Goal: Check status

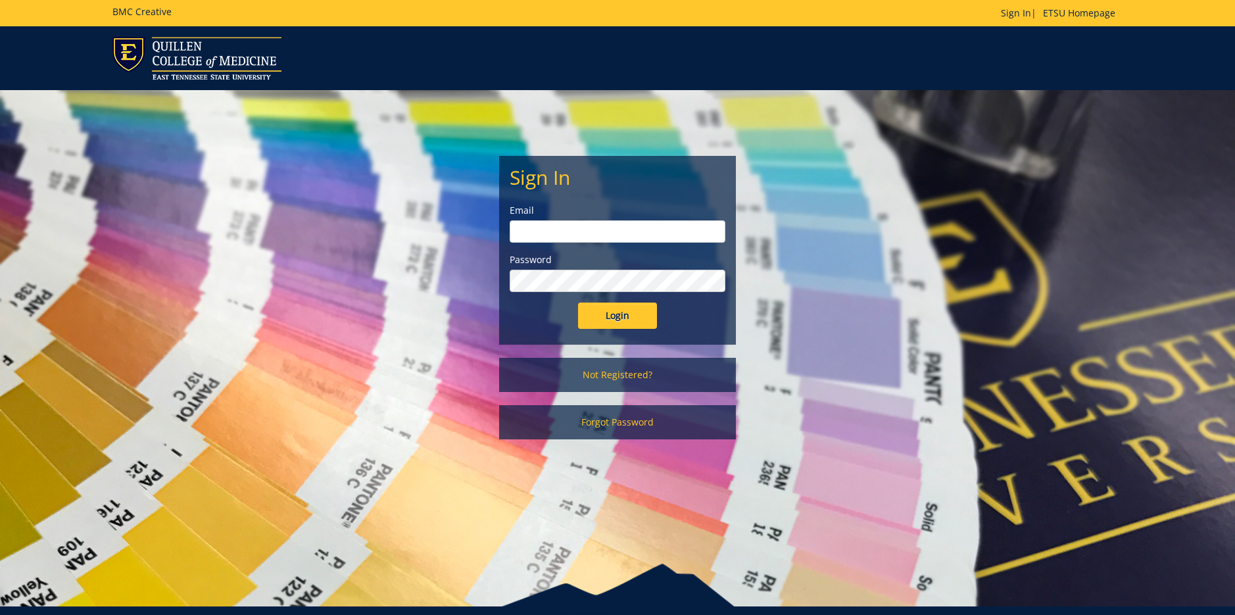
type input "[EMAIL_ADDRESS][DOMAIN_NAME]"
click at [621, 316] on input "Login" at bounding box center [617, 315] width 79 height 26
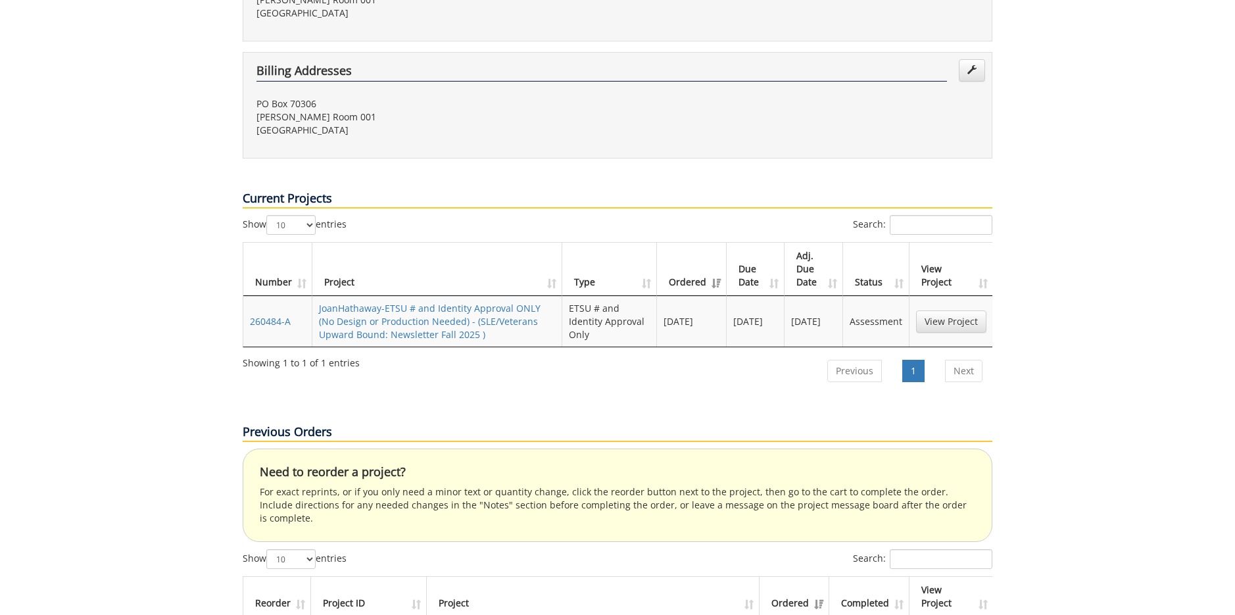
scroll to position [460, 0]
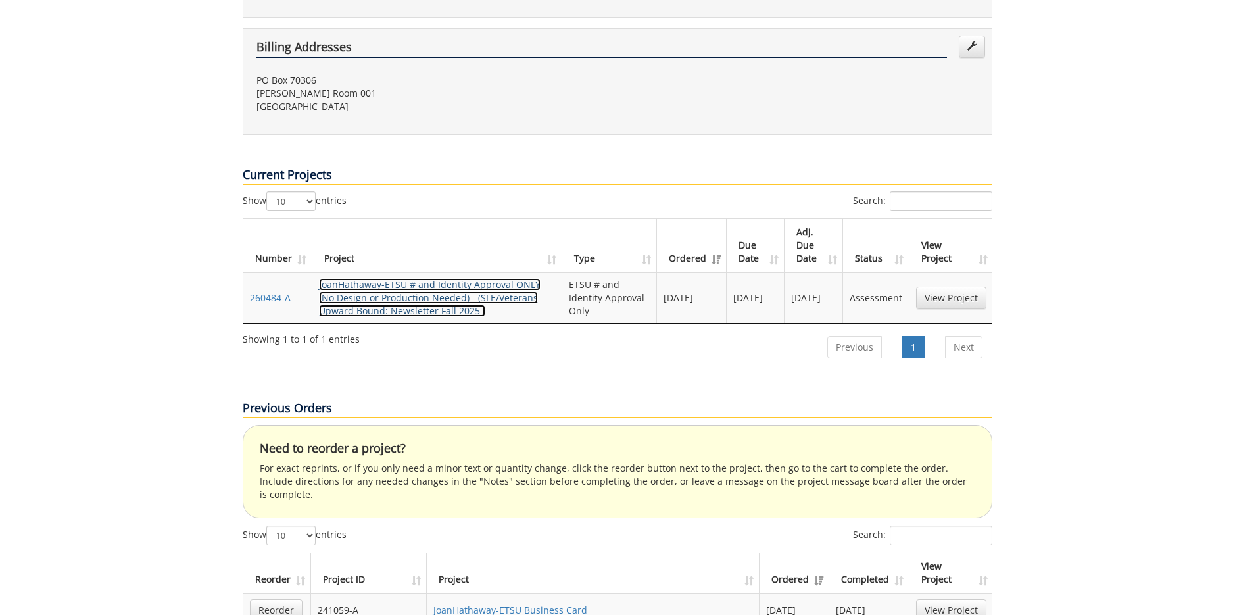
click at [436, 278] on link "JoanHathaway-ETSU # and Identity Approval ONLY (No Design or Production Needed)…" at bounding box center [430, 297] width 222 height 39
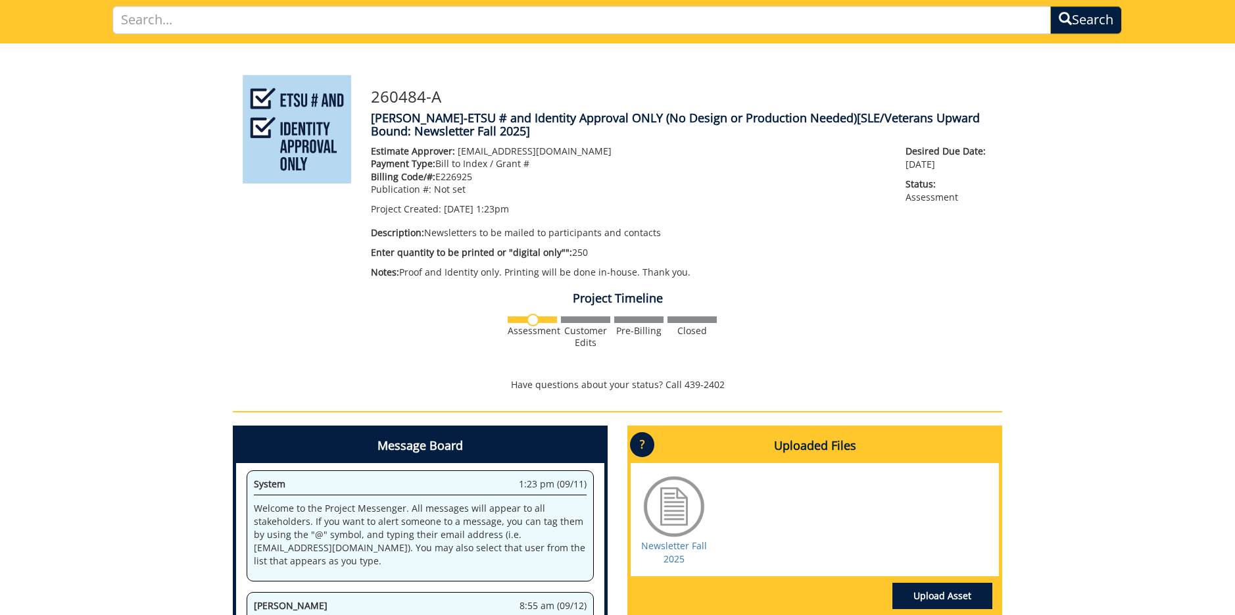
scroll to position [28, 0]
